Goal: Find specific page/section: Find specific page/section

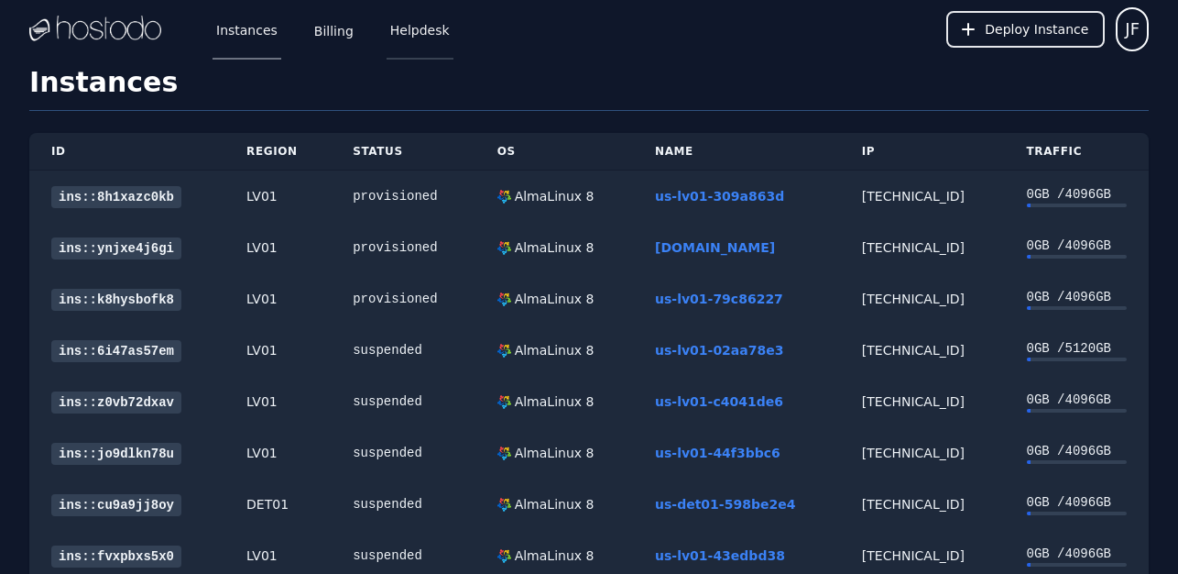
click at [391, 26] on link "Helpdesk" at bounding box center [420, 29] width 67 height 60
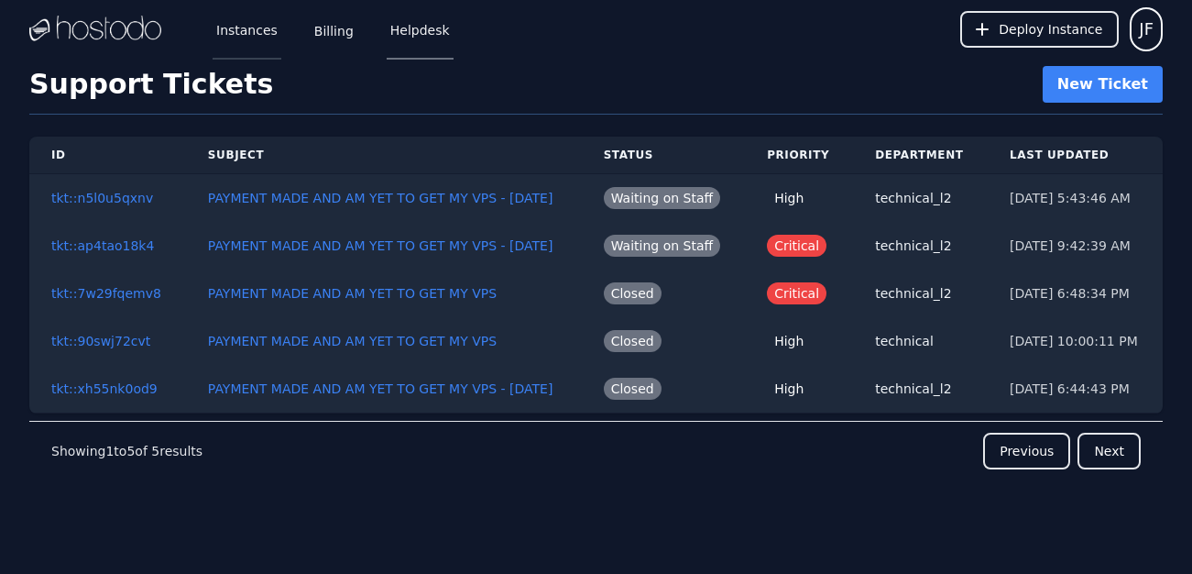
click at [247, 28] on link "Instances" at bounding box center [247, 29] width 69 height 60
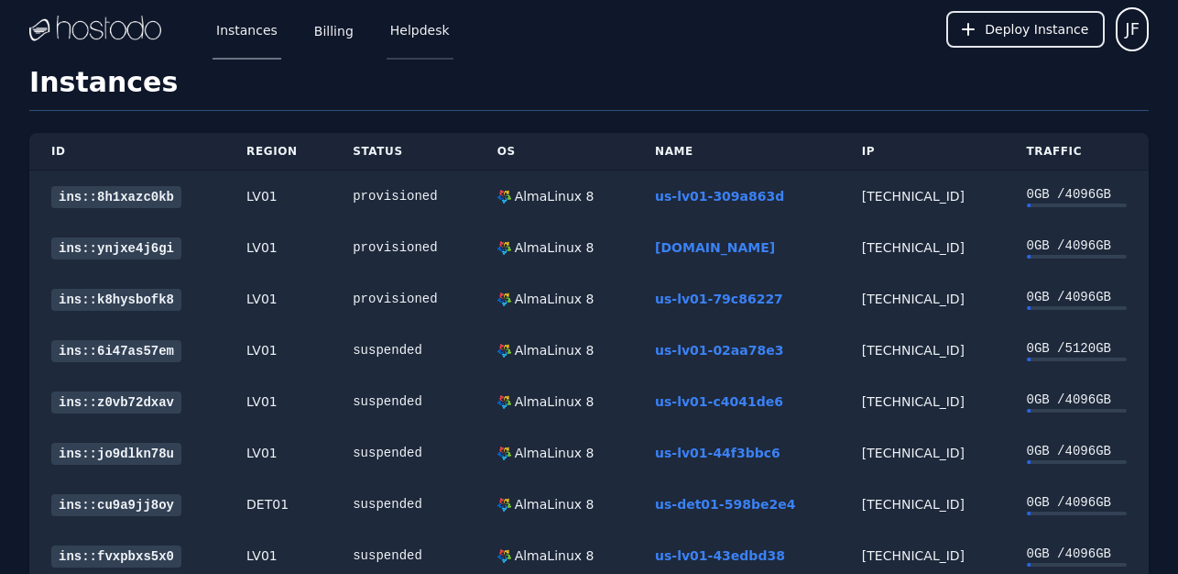
click at [402, 57] on link "Helpdesk" at bounding box center [420, 29] width 67 height 60
